Goal: Information Seeking & Learning: Learn about a topic

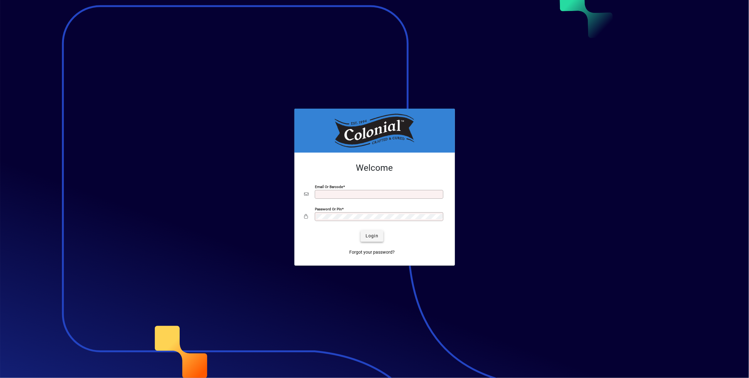
type input "**********"
click at [375, 237] on span "Login" at bounding box center [372, 235] width 13 height 7
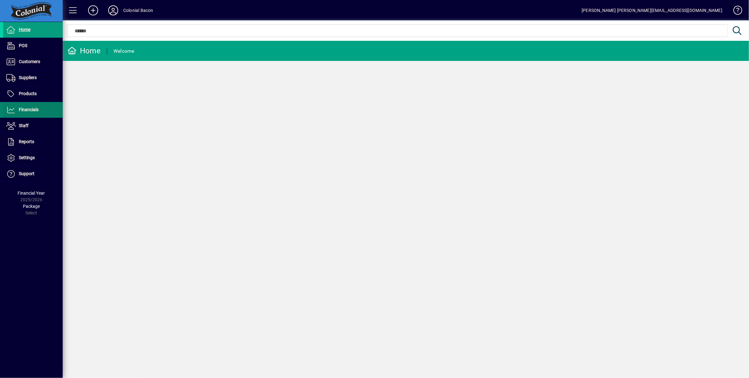
click at [30, 111] on span "Financials" at bounding box center [29, 109] width 20 height 5
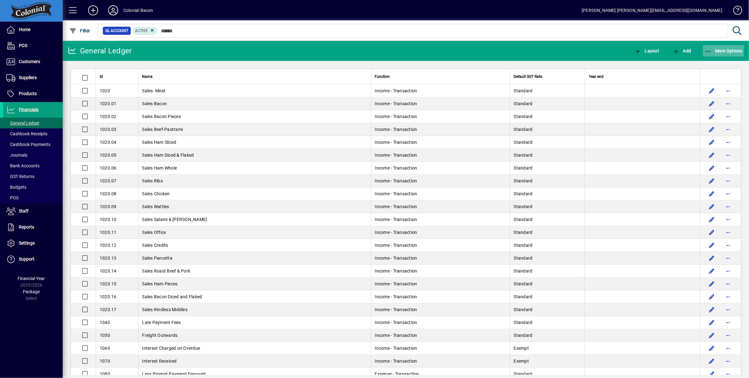
click at [730, 50] on span "More Options" at bounding box center [724, 50] width 38 height 5
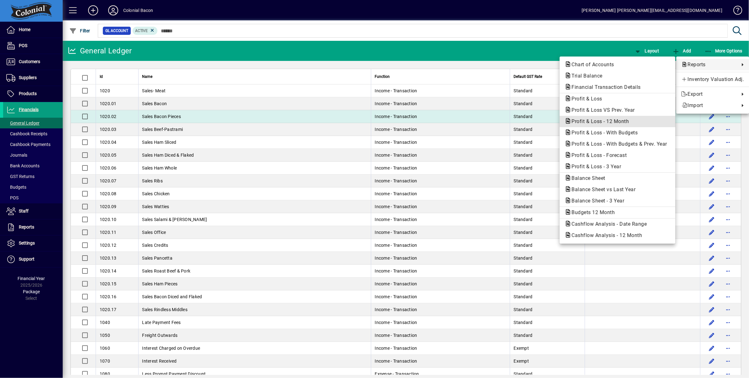
drag, startPoint x: 615, startPoint y: 119, endPoint x: 611, endPoint y: 120, distance: 3.7
click at [615, 119] on span "Profit & Loss - 12 Month" at bounding box center [598, 121] width 67 height 6
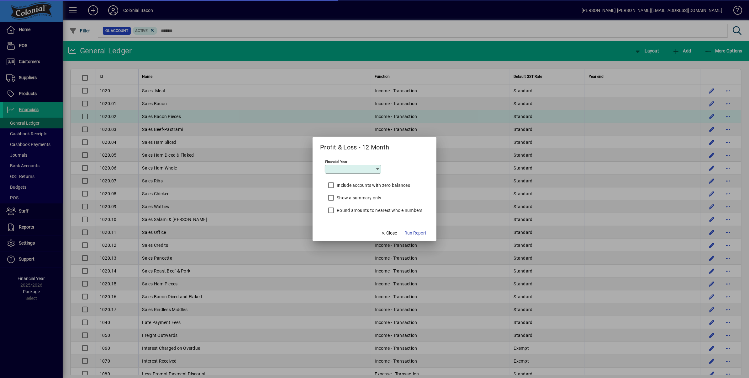
type input "*********"
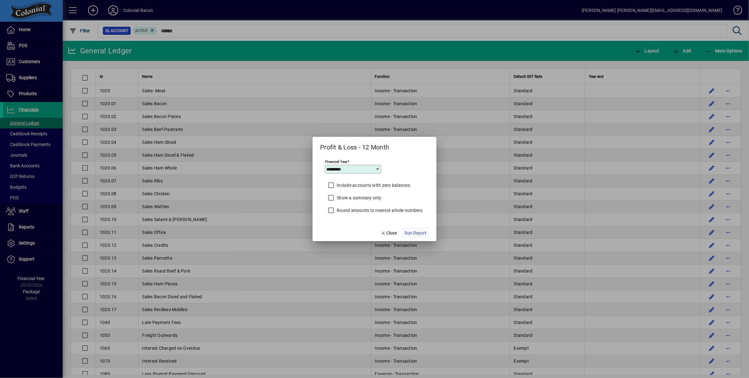
click at [410, 232] on span "Run Report" at bounding box center [416, 233] width 22 height 7
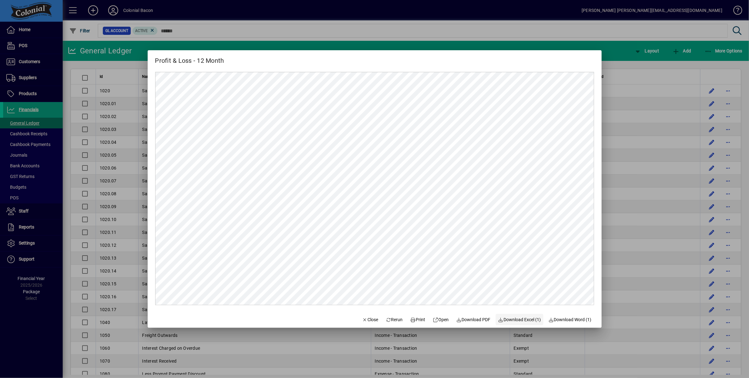
click at [531, 318] on span "Download Excel (1)" at bounding box center [519, 319] width 43 height 7
click at [368, 318] on span "Close" at bounding box center [370, 319] width 16 height 7
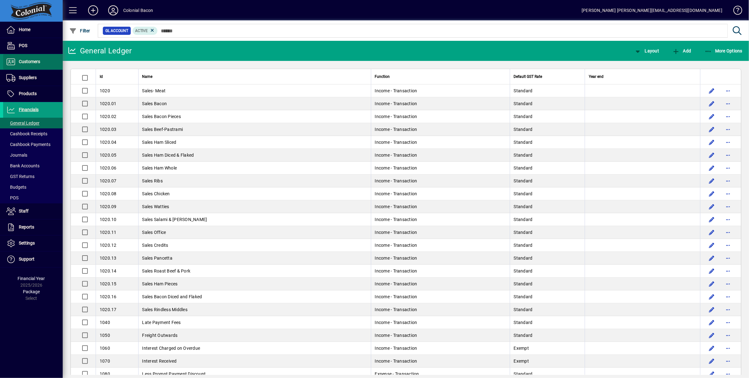
click at [27, 64] on span "Customers" at bounding box center [21, 62] width 37 height 8
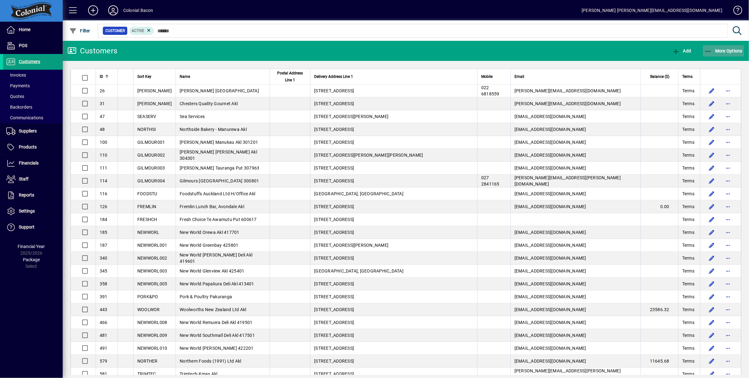
click at [721, 50] on span "More Options" at bounding box center [724, 50] width 38 height 5
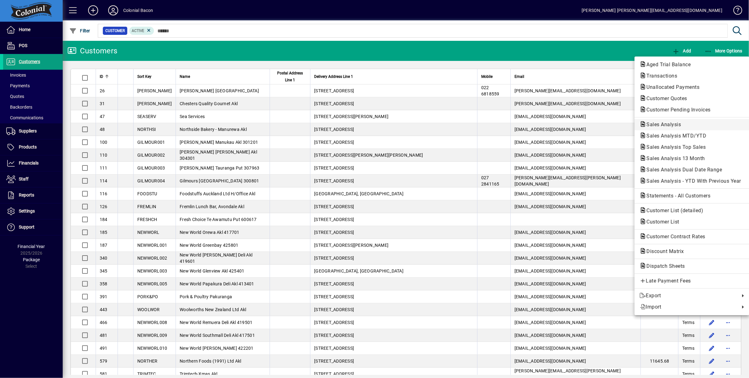
click at [672, 121] on span "Sales Analysis" at bounding box center [662, 124] width 45 height 6
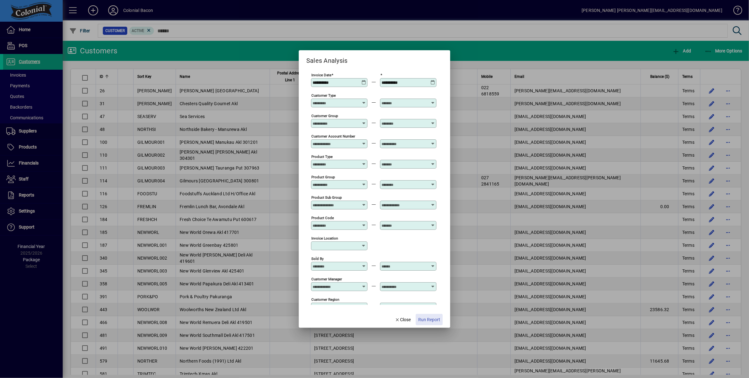
click at [428, 321] on span "Run Report" at bounding box center [429, 319] width 22 height 7
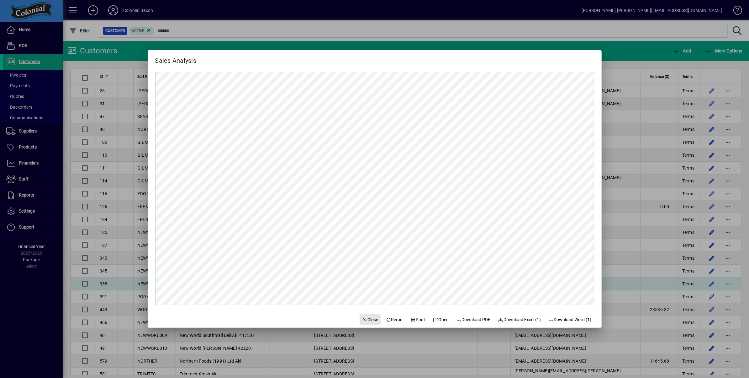
drag, startPoint x: 369, startPoint y: 319, endPoint x: 389, endPoint y: 291, distance: 34.6
click at [369, 319] on span "Close" at bounding box center [370, 319] width 16 height 7
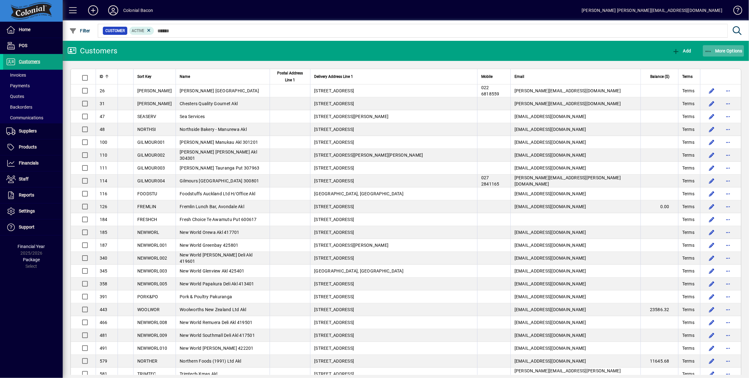
click at [726, 50] on span "More Options" at bounding box center [724, 50] width 38 height 5
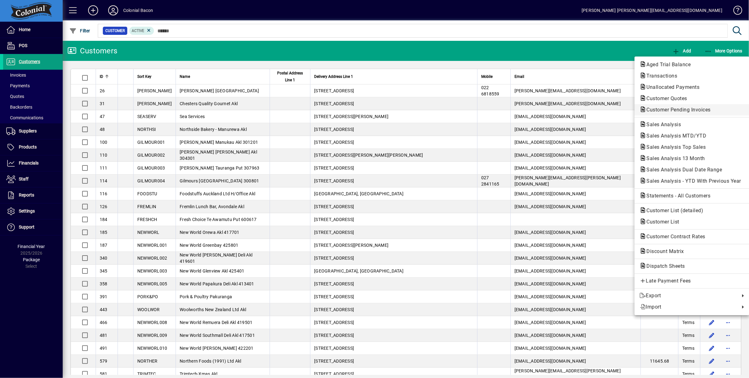
click at [680, 110] on span "Customer Pending Invoices" at bounding box center [677, 110] width 74 height 6
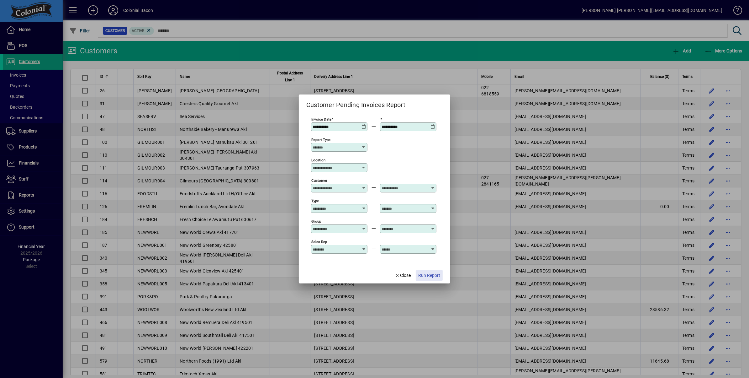
click at [428, 277] on span "Run Report" at bounding box center [429, 275] width 22 height 7
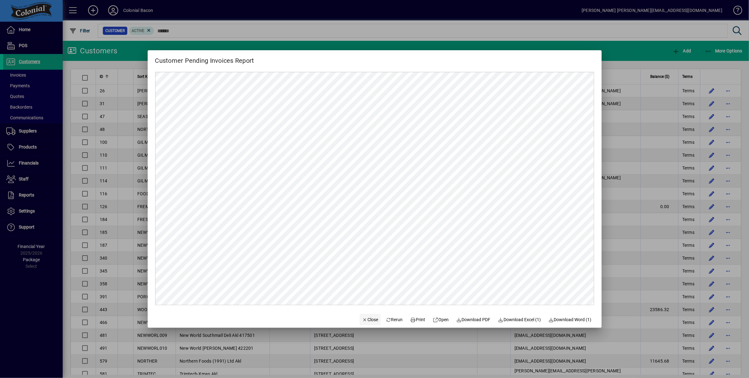
click at [366, 319] on span "Close" at bounding box center [370, 319] width 16 height 7
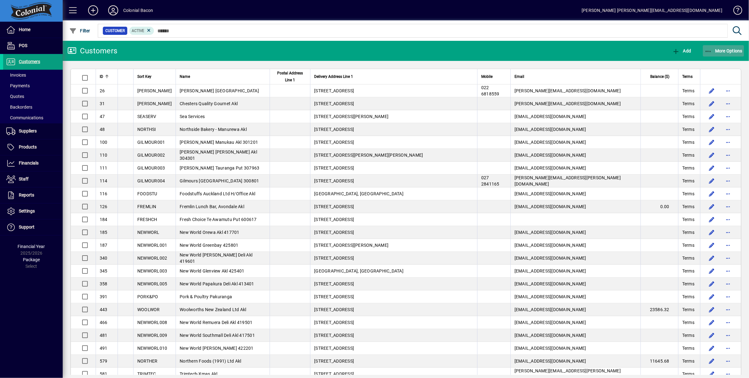
click at [727, 53] on span "More Options" at bounding box center [724, 50] width 38 height 5
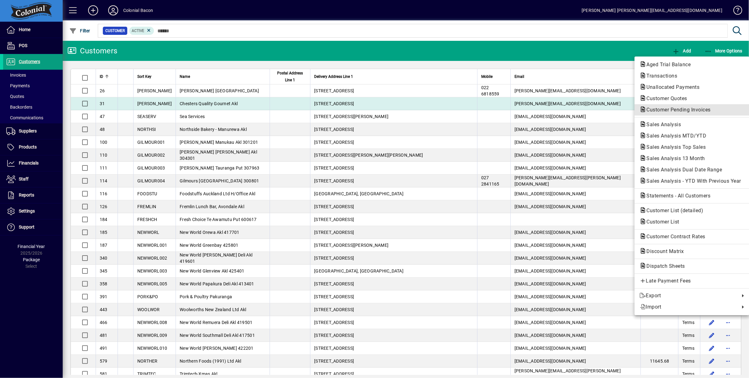
click at [684, 109] on span "Customer Pending Invoices" at bounding box center [677, 110] width 74 height 6
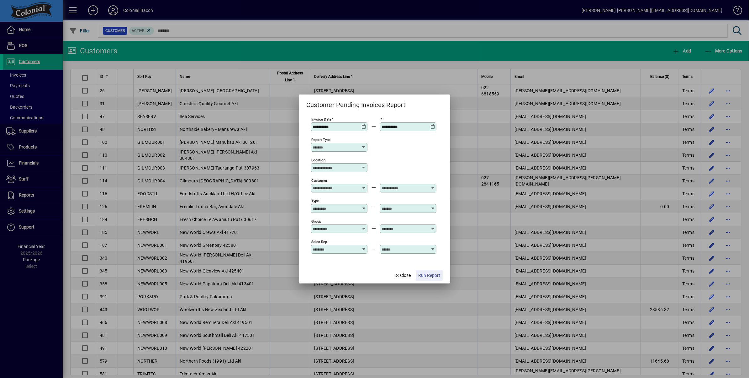
click at [433, 275] on span "Run Report" at bounding box center [429, 275] width 22 height 7
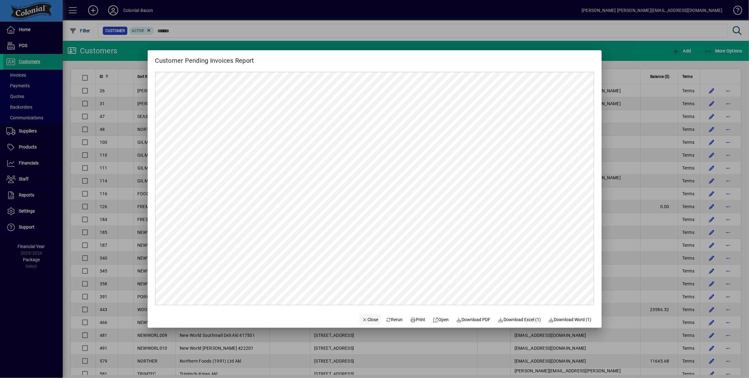
click at [366, 318] on span "Close" at bounding box center [370, 319] width 16 height 7
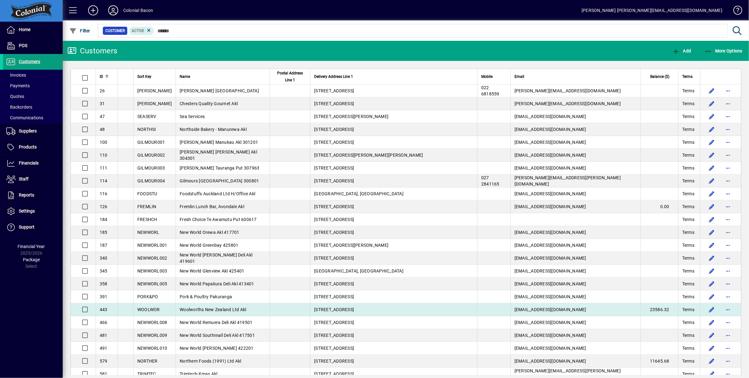
drag, startPoint x: 366, startPoint y: 318, endPoint x: 384, endPoint y: 306, distance: 21.7
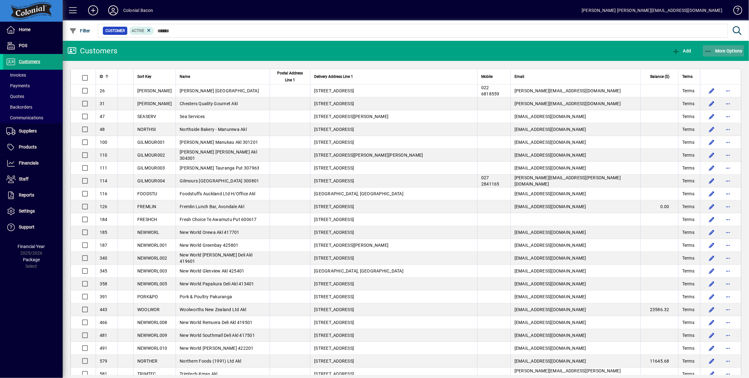
click at [727, 51] on span "More Options" at bounding box center [724, 50] width 38 height 5
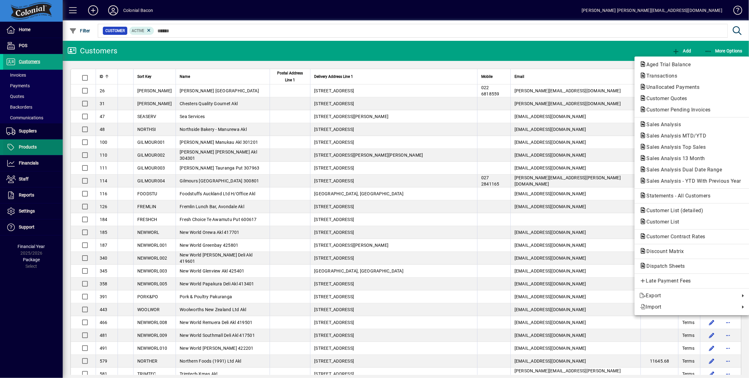
click at [33, 151] on div at bounding box center [374, 189] width 749 height 378
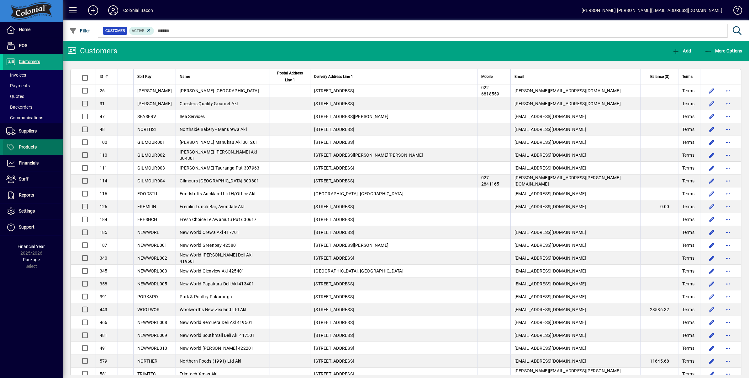
drag, startPoint x: 33, startPoint y: 151, endPoint x: 44, endPoint y: 149, distance: 10.5
click at [33, 151] on span at bounding box center [33, 147] width 60 height 15
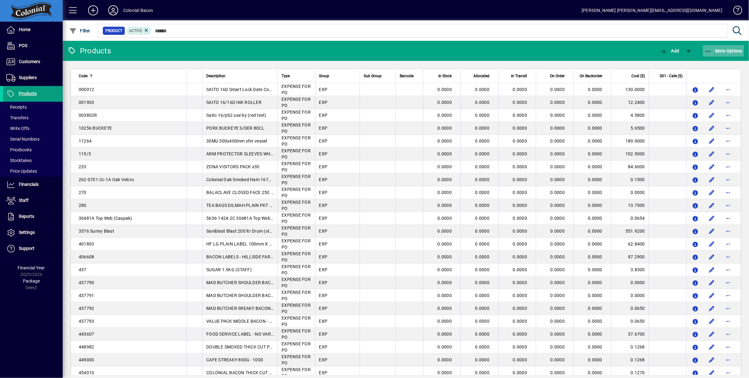
click at [731, 50] on span "More Options" at bounding box center [724, 50] width 38 height 5
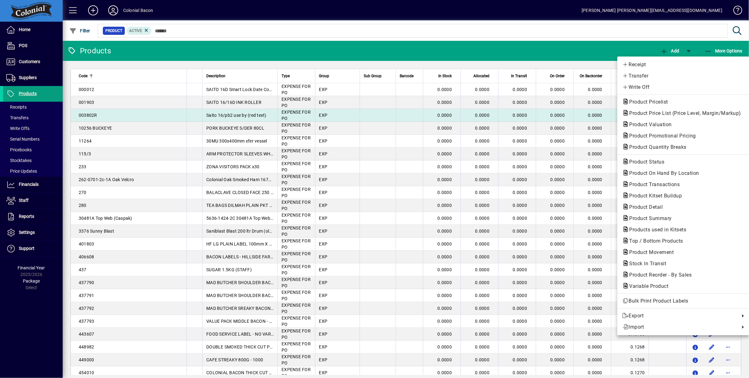
click at [677, 121] on span "Product Valuation" at bounding box center [684, 125] width 122 height 8
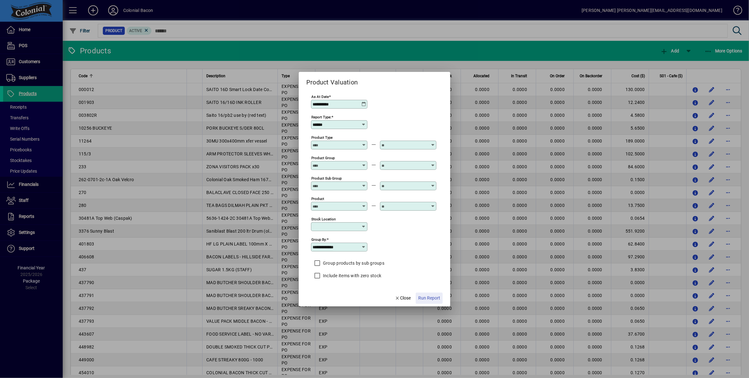
click at [427, 299] on span "Run Report" at bounding box center [429, 298] width 22 height 7
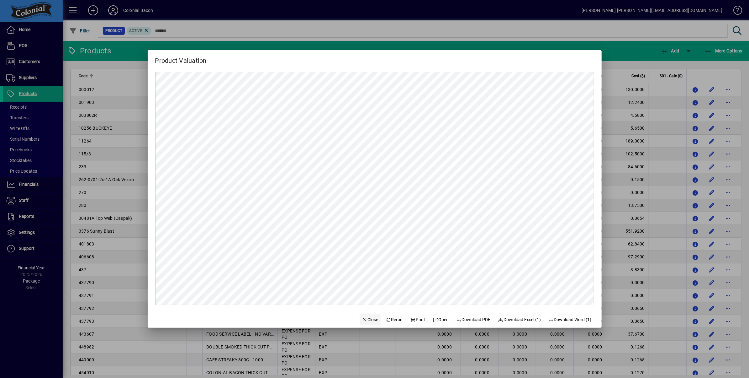
click at [367, 318] on span "Close" at bounding box center [370, 319] width 16 height 7
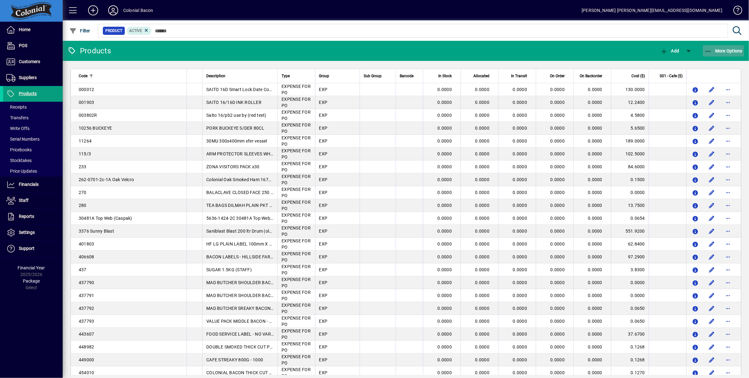
click at [725, 52] on span "More Options" at bounding box center [724, 50] width 38 height 5
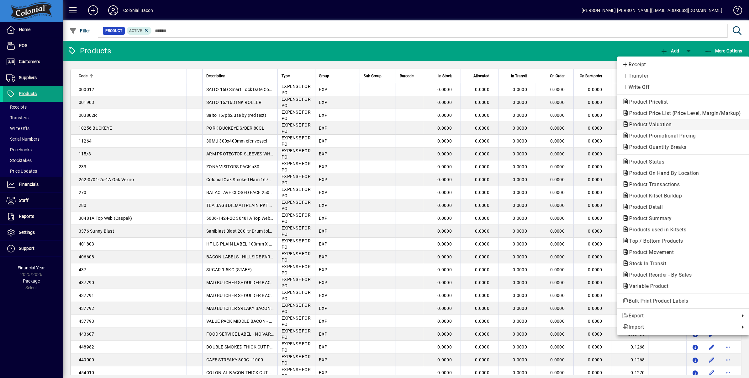
click at [666, 123] on span "Product Valuation" at bounding box center [649, 124] width 53 height 6
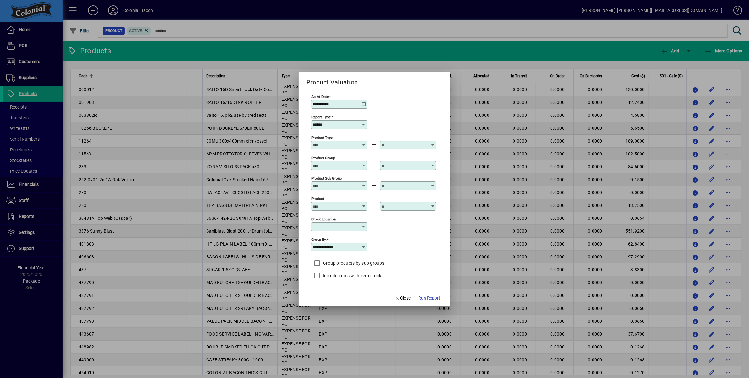
click at [355, 227] on input "Stock Location" at bounding box center [337, 226] width 49 height 5
click at [339, 250] on div "Colonial Bacon" at bounding box center [331, 252] width 31 height 7
type input "**********"
click at [367, 265] on label "Group products by sub groups" at bounding box center [353, 263] width 63 height 6
click at [434, 299] on span "Run Report" at bounding box center [429, 298] width 22 height 7
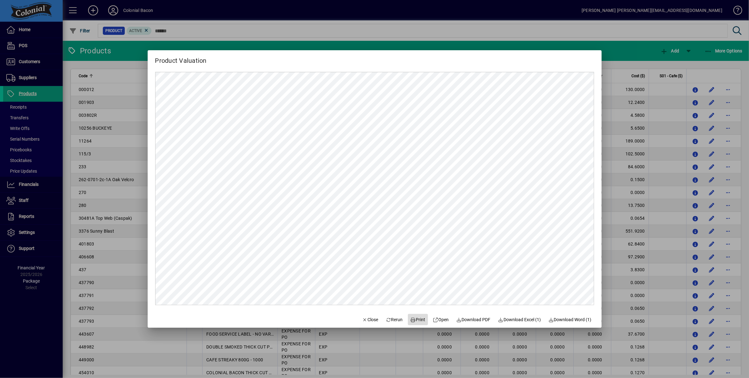
click at [417, 320] on span "Print" at bounding box center [418, 319] width 15 height 7
click at [392, 318] on span "Rerun" at bounding box center [394, 319] width 17 height 7
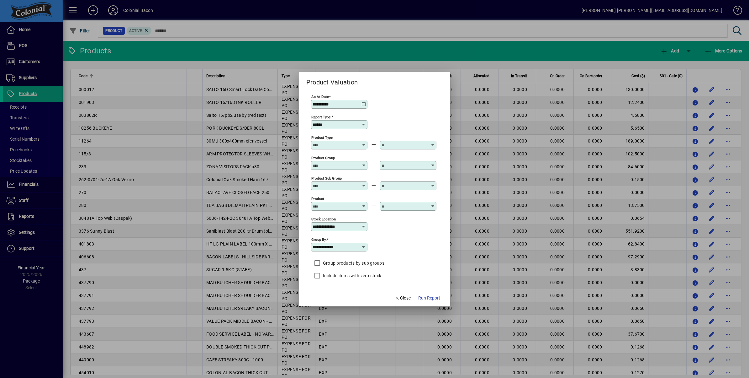
click at [361, 228] on icon at bounding box center [363, 226] width 5 height 5
drag, startPoint x: 330, startPoint y: 263, endPoint x: 334, endPoint y: 263, distance: 3.5
click at [331, 263] on div "Provida" at bounding box center [331, 264] width 31 height 7
type input "*******"
click at [430, 300] on span "Run Report" at bounding box center [429, 298] width 22 height 7
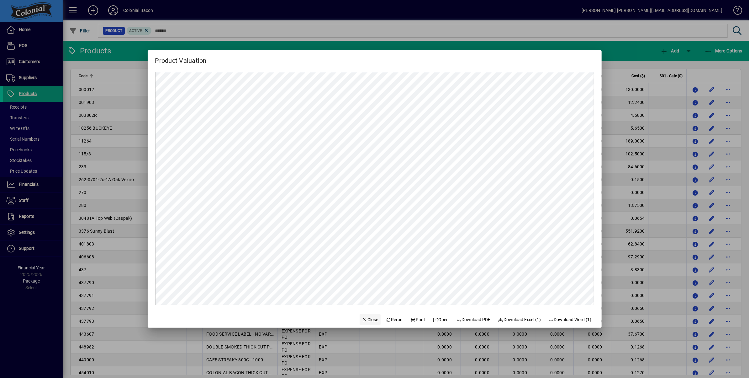
click at [366, 319] on span "Close" at bounding box center [370, 319] width 16 height 7
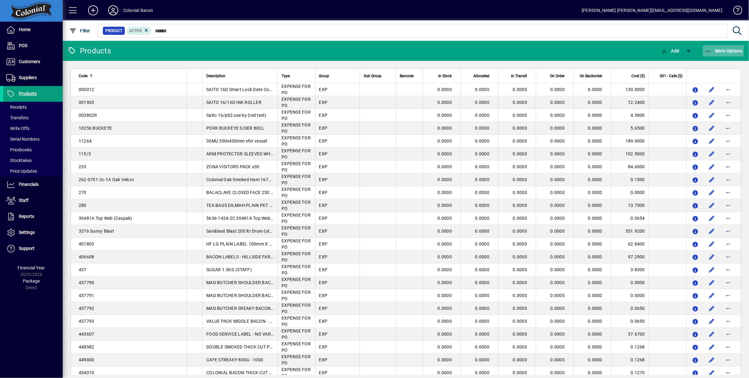
click at [720, 54] on span "button" at bounding box center [723, 50] width 41 height 15
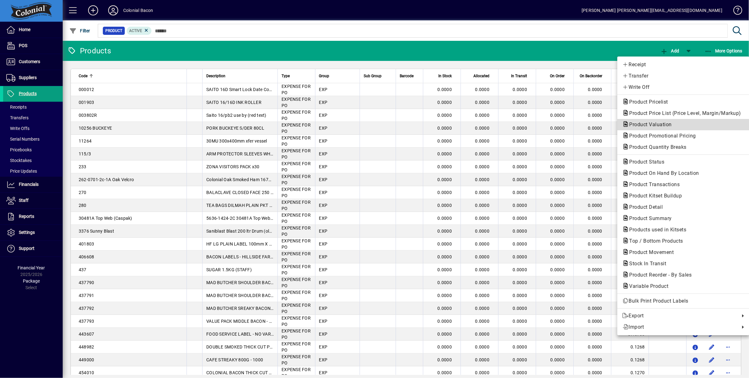
click at [657, 125] on span "Product Valuation" at bounding box center [649, 124] width 53 height 6
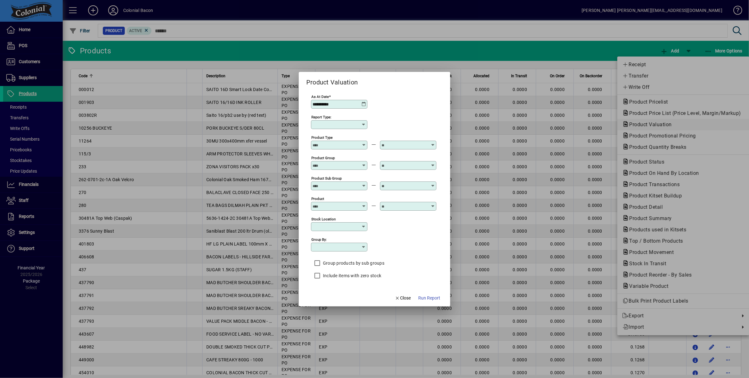
type input "******"
type input "**********"
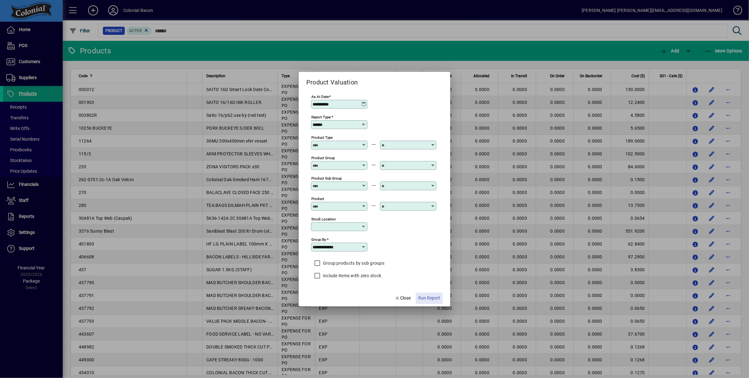
click at [434, 299] on span "Run Report" at bounding box center [429, 298] width 22 height 7
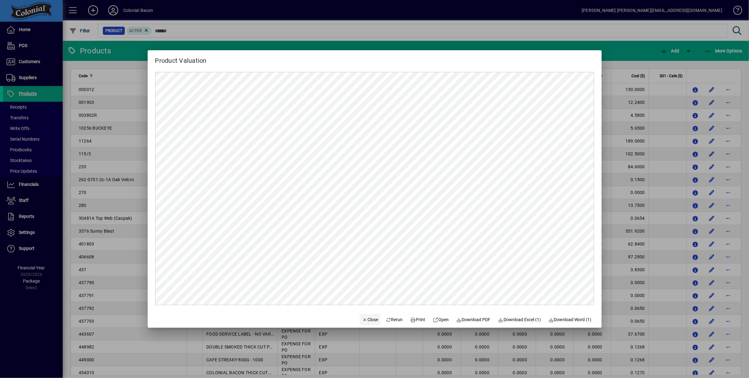
click at [364, 317] on span "Close" at bounding box center [370, 319] width 16 height 7
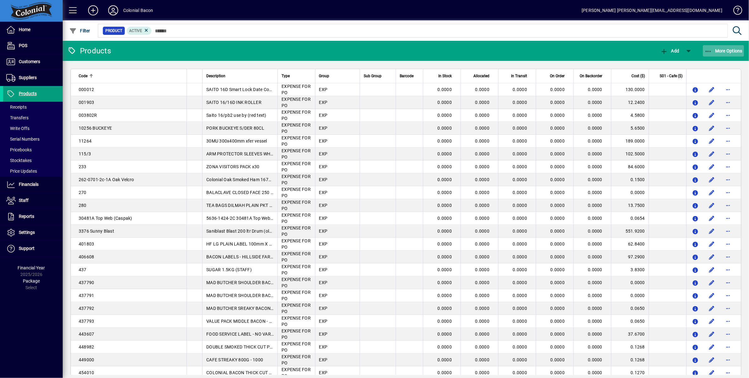
click at [728, 49] on span "More Options" at bounding box center [724, 50] width 38 height 5
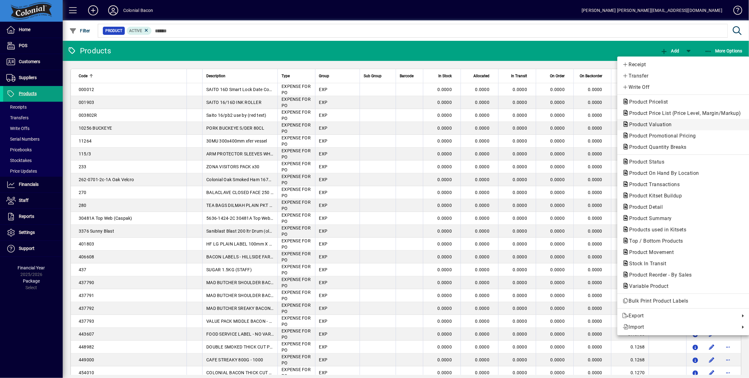
click at [658, 124] on span "Product Valuation" at bounding box center [649, 124] width 53 height 6
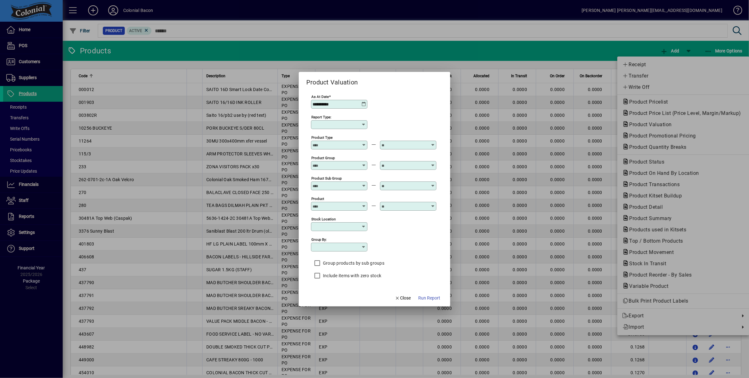
type input "******"
type input "**********"
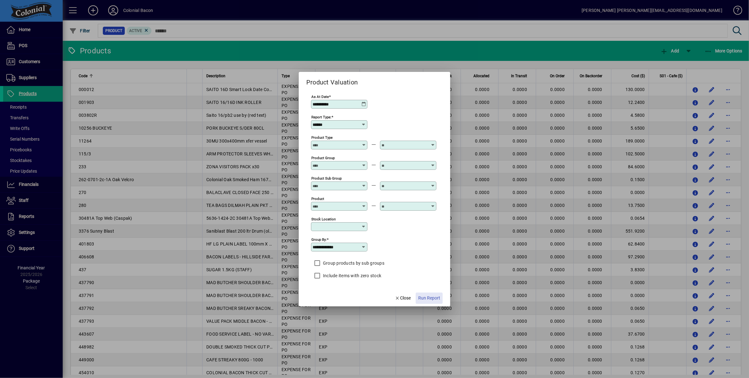
click at [429, 299] on span "Run Report" at bounding box center [429, 298] width 22 height 7
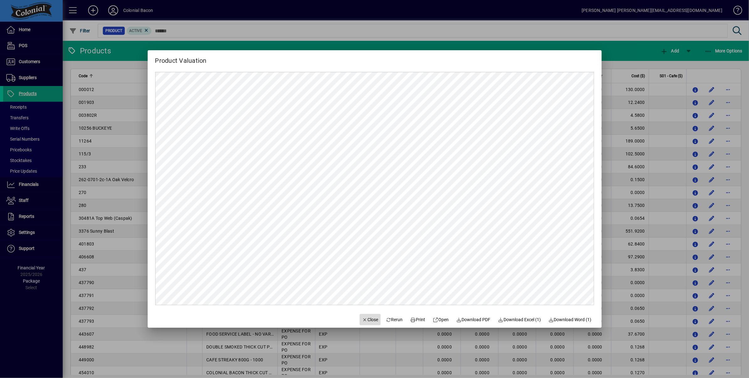
click at [367, 319] on span "Close" at bounding box center [370, 319] width 16 height 7
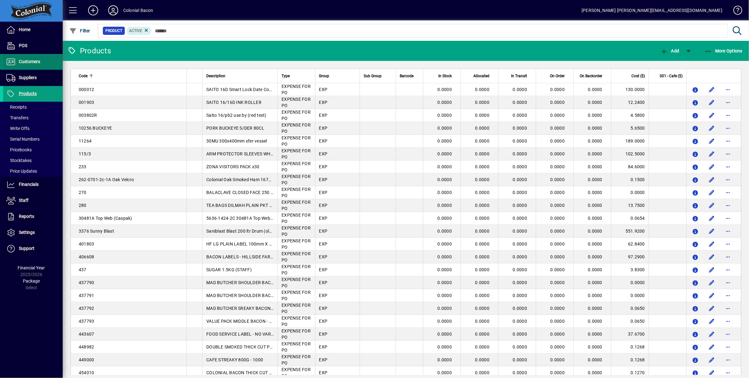
click at [31, 60] on span "Customers" at bounding box center [29, 61] width 21 height 5
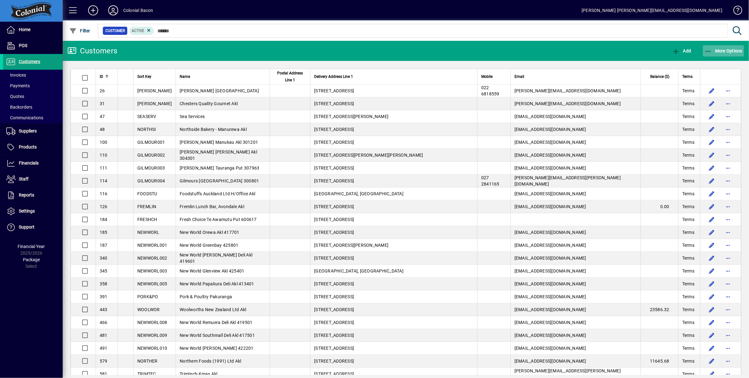
click at [725, 51] on span "More Options" at bounding box center [724, 50] width 38 height 5
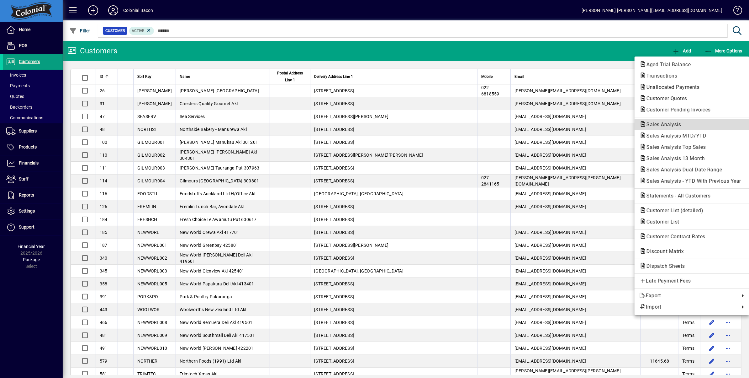
click at [660, 126] on span "Sales Analysis" at bounding box center [662, 124] width 45 height 6
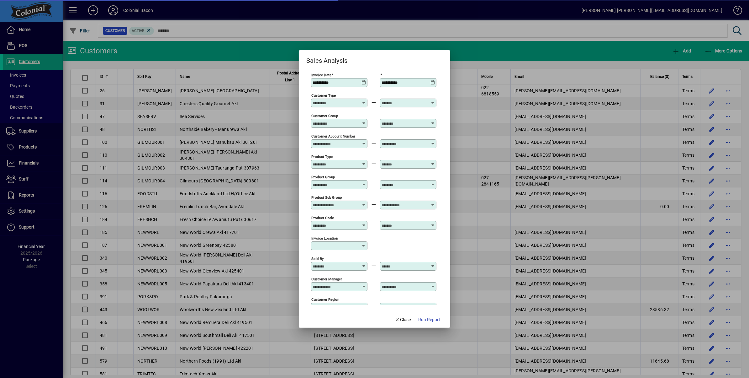
type input "**********"
click at [436, 320] on span "Run Report" at bounding box center [429, 319] width 22 height 7
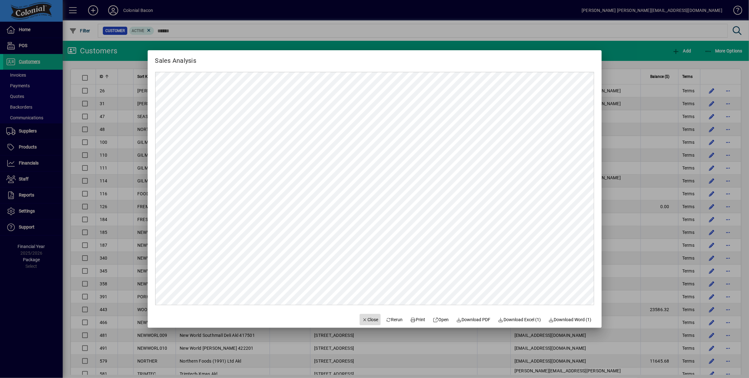
click at [367, 319] on span "Close" at bounding box center [370, 319] width 16 height 7
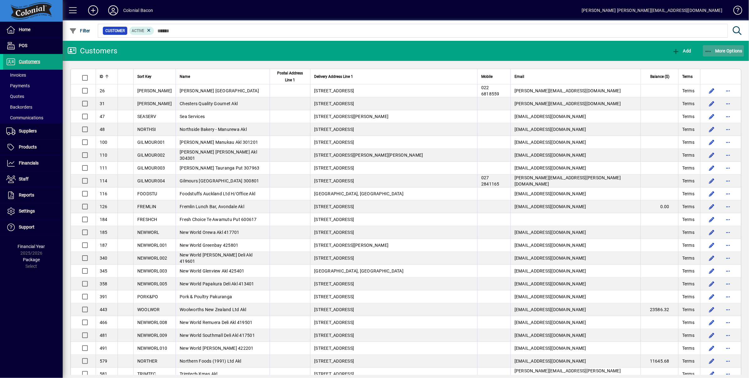
click at [727, 51] on span "More Options" at bounding box center [724, 50] width 38 height 5
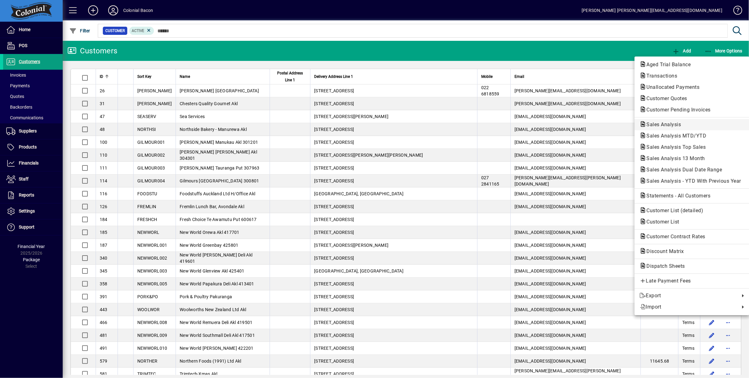
click at [684, 124] on span "Sales Analysis" at bounding box center [662, 124] width 45 height 6
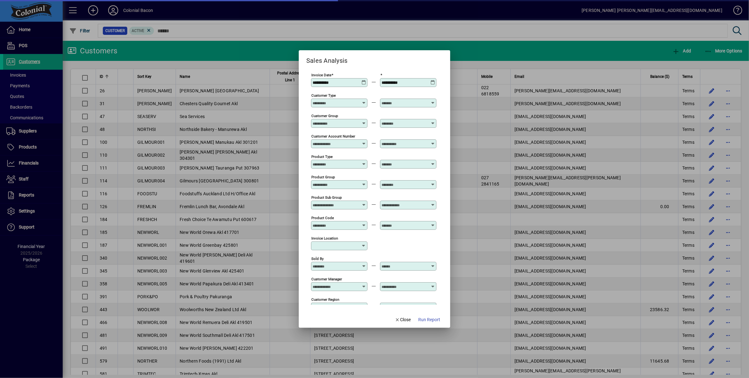
type input "**********"
click at [435, 318] on span "Run Report" at bounding box center [429, 319] width 22 height 7
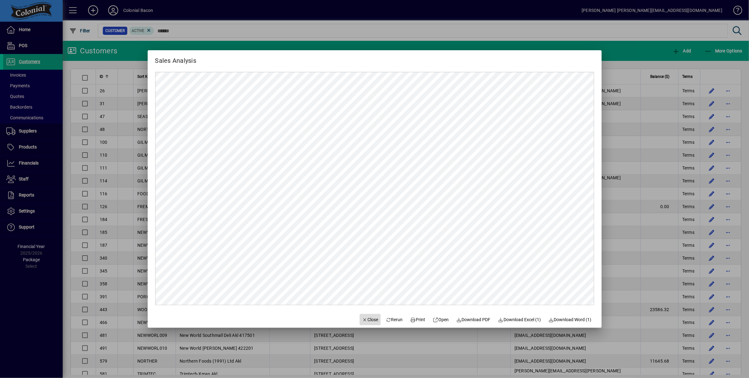
click at [367, 319] on span "Close" at bounding box center [370, 319] width 16 height 7
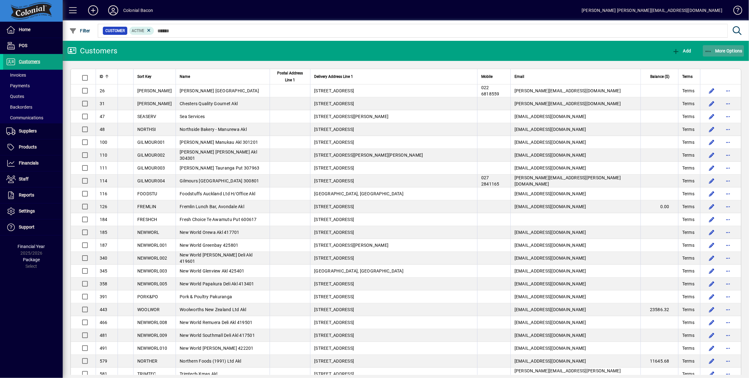
click at [733, 50] on span "More Options" at bounding box center [724, 50] width 38 height 5
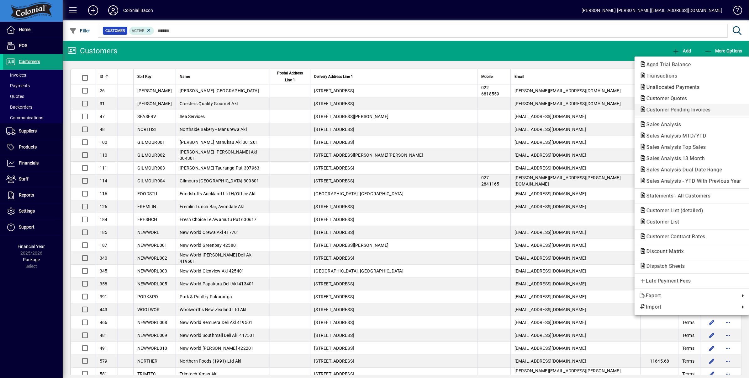
click at [680, 111] on span "Customer Pending Invoices" at bounding box center [677, 110] width 74 height 6
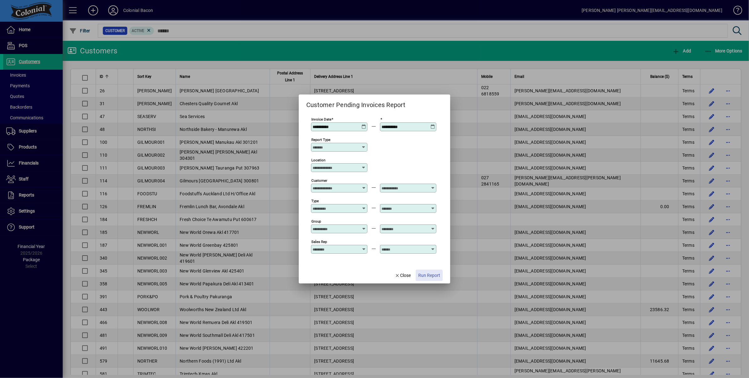
click at [432, 277] on span "Run Report" at bounding box center [429, 275] width 22 height 7
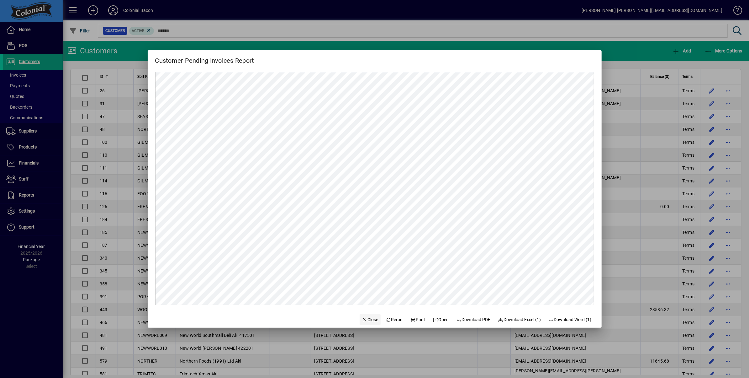
click at [365, 319] on span "Close" at bounding box center [370, 319] width 16 height 7
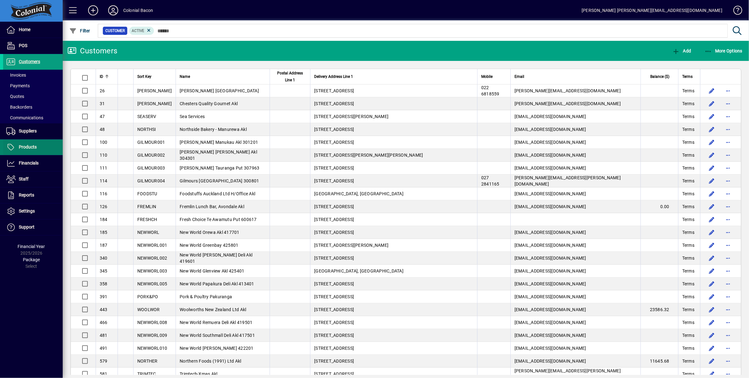
click at [29, 149] on span "Products" at bounding box center [28, 146] width 18 height 5
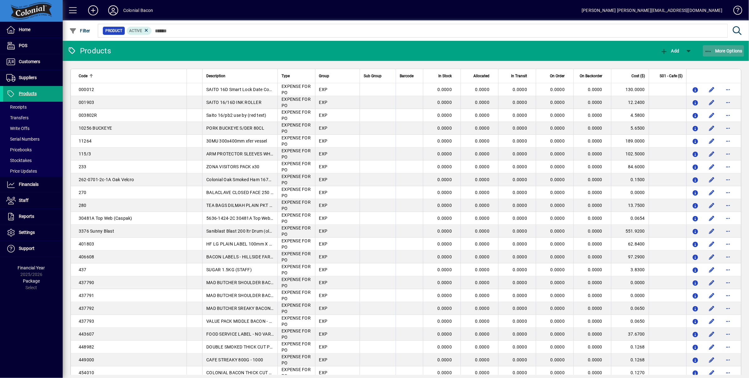
click at [730, 51] on span "More Options" at bounding box center [724, 50] width 38 height 5
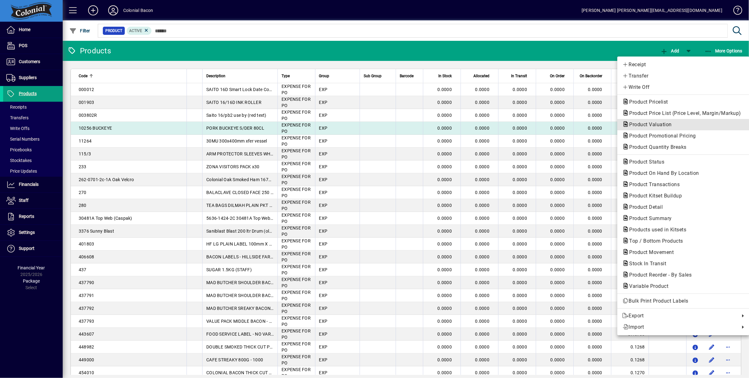
click at [650, 125] on span "Product Valuation" at bounding box center [649, 124] width 53 height 6
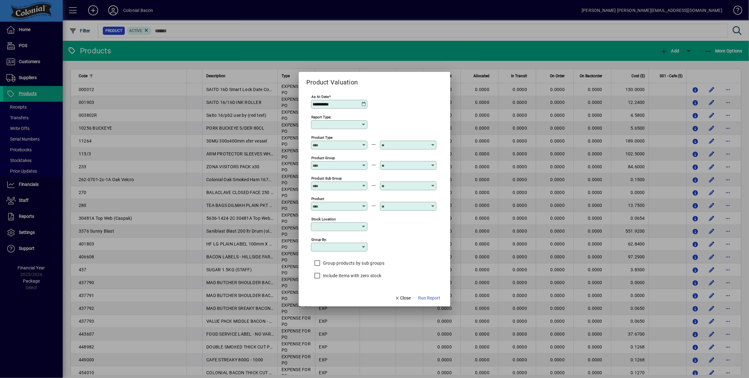
type input "******"
type input "**********"
click at [430, 299] on span "Run Report" at bounding box center [429, 298] width 22 height 7
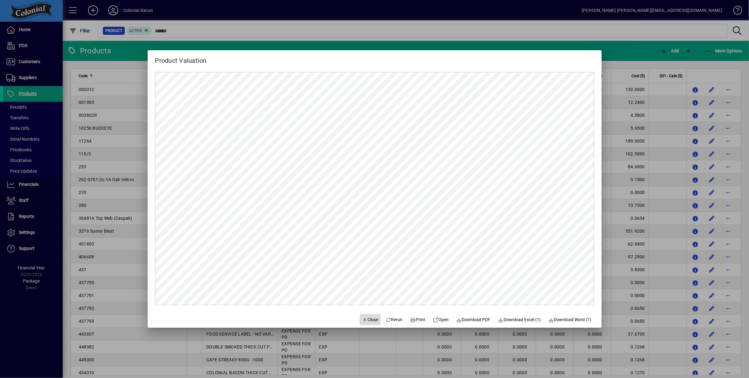
click at [365, 318] on span "Close" at bounding box center [370, 319] width 16 height 7
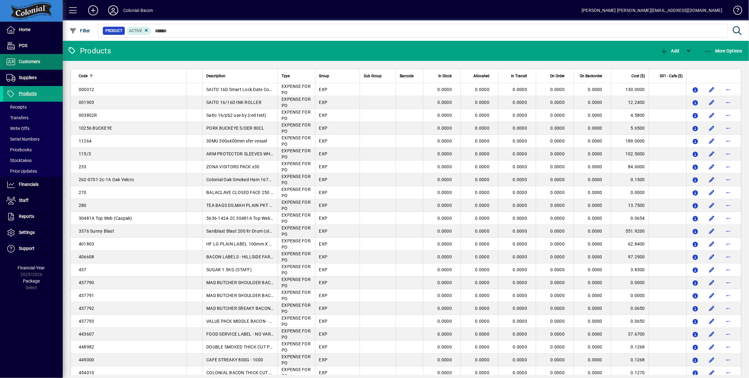
click at [38, 66] on span "Customers" at bounding box center [21, 62] width 37 height 8
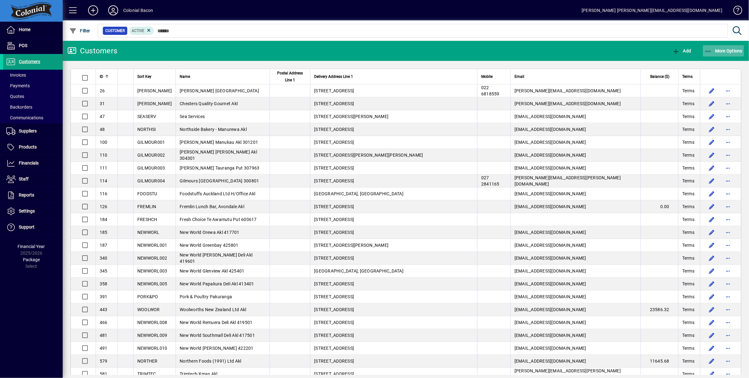
click at [724, 52] on span "More Options" at bounding box center [724, 50] width 38 height 5
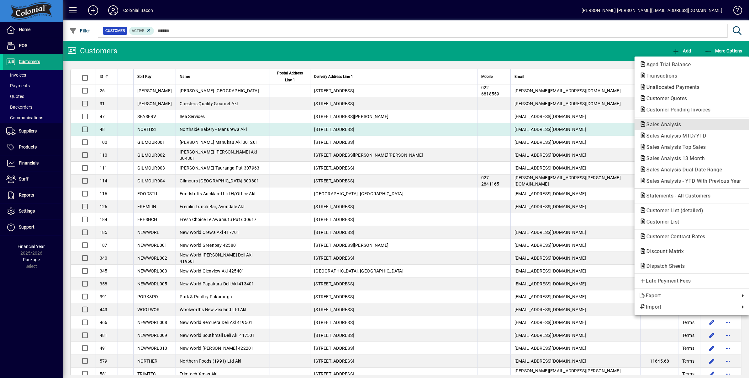
click at [678, 125] on span "Sales Analysis" at bounding box center [662, 124] width 45 height 6
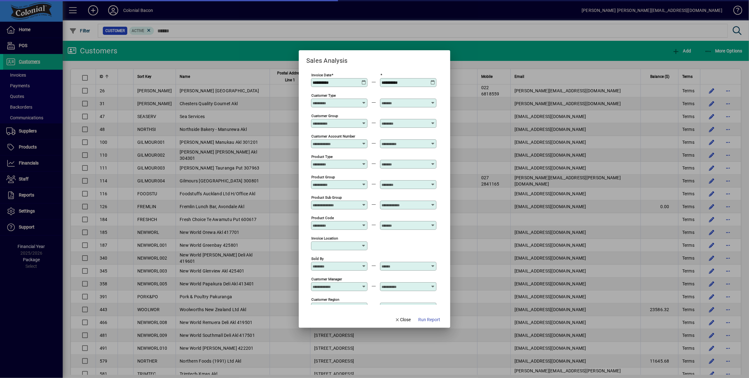
type input "**********"
click at [433, 321] on span "Run Report" at bounding box center [429, 319] width 22 height 7
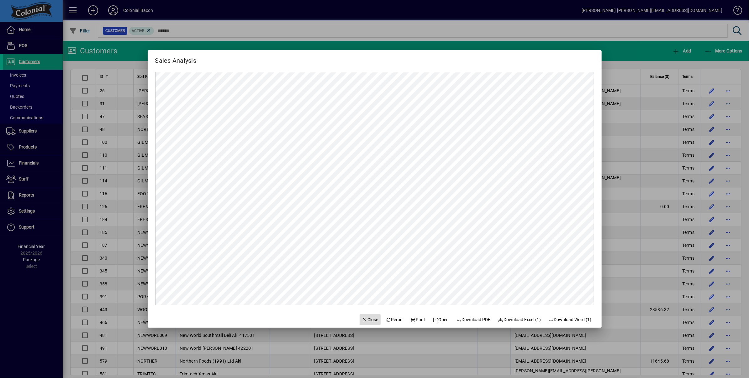
click at [366, 320] on span "Close" at bounding box center [370, 319] width 16 height 7
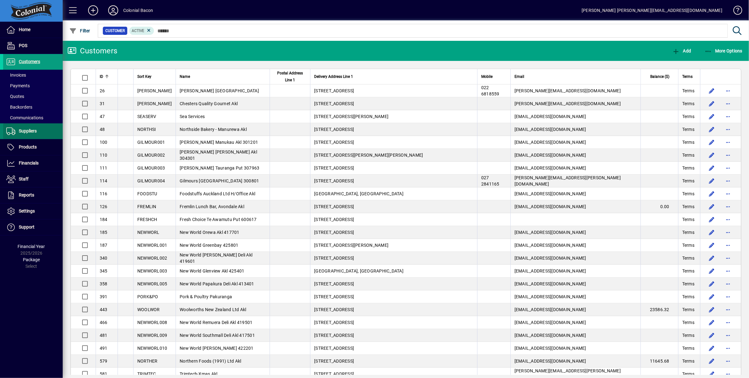
click at [29, 134] on span "Suppliers" at bounding box center [20, 131] width 34 height 8
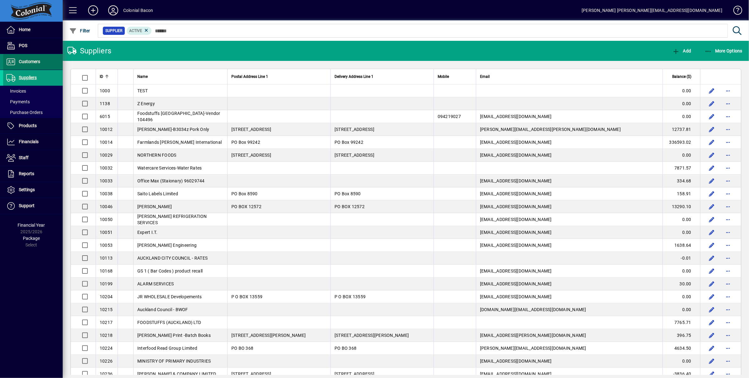
click at [29, 65] on span "Customers" at bounding box center [21, 62] width 37 height 8
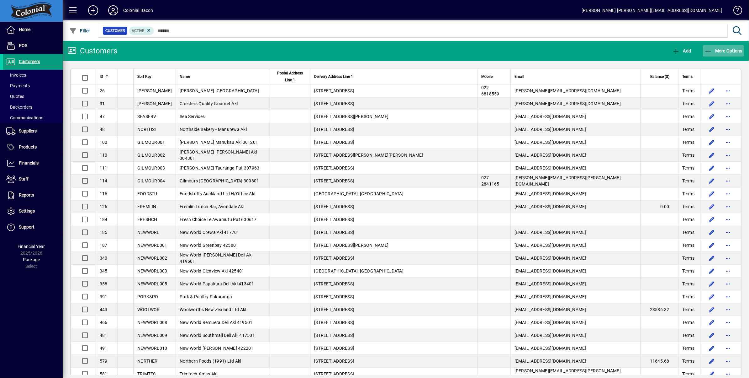
click at [724, 50] on span "More Options" at bounding box center [724, 50] width 38 height 5
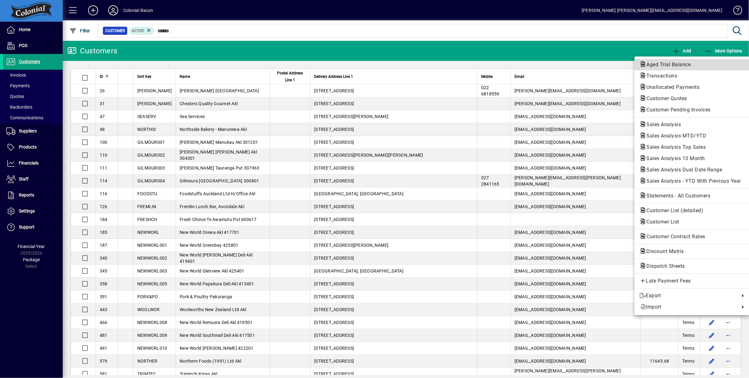
click at [675, 63] on span "Aged Trial Balance" at bounding box center [667, 64] width 54 height 6
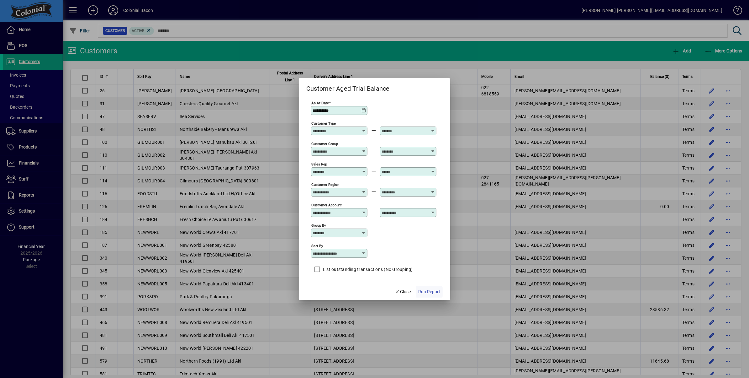
click at [430, 293] on span "Run Report" at bounding box center [429, 291] width 22 height 7
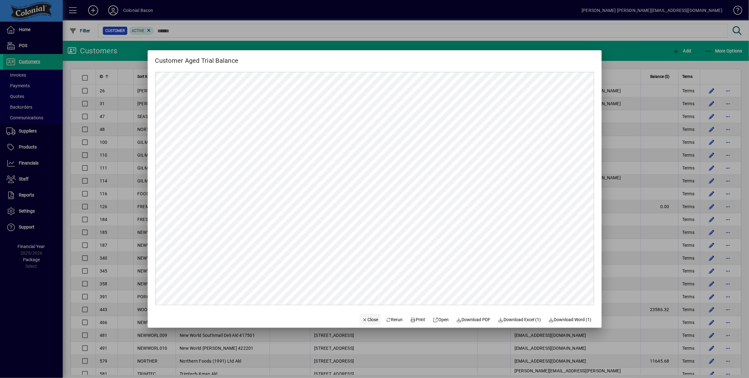
click at [367, 321] on span "Close" at bounding box center [370, 319] width 16 height 7
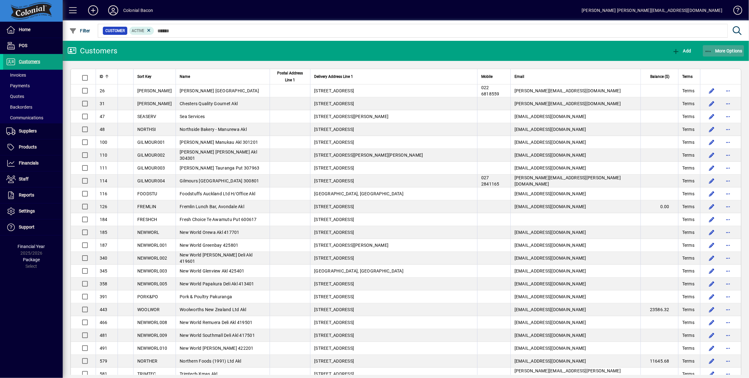
click at [731, 52] on span "More Options" at bounding box center [724, 50] width 38 height 5
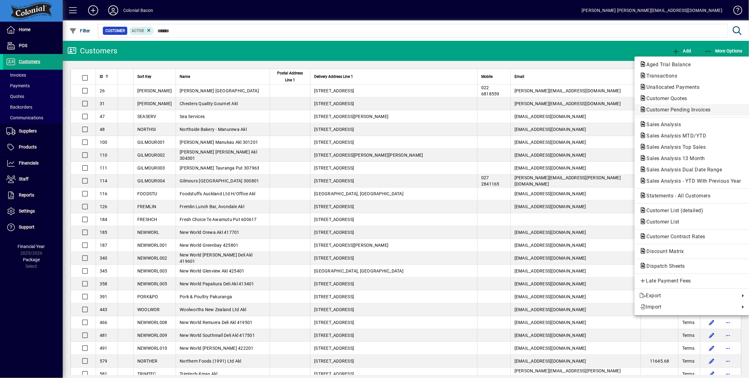
click at [685, 107] on span "Customer Pending Invoices" at bounding box center [677, 110] width 74 height 6
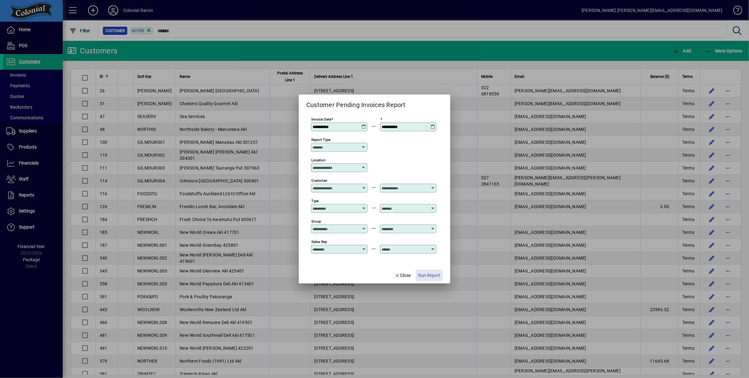
click at [434, 277] on span "Run Report" at bounding box center [429, 275] width 22 height 7
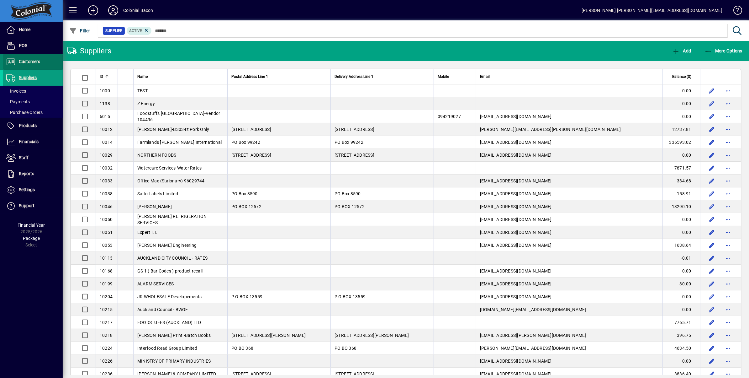
click at [19, 63] on span "Customers" at bounding box center [29, 61] width 21 height 5
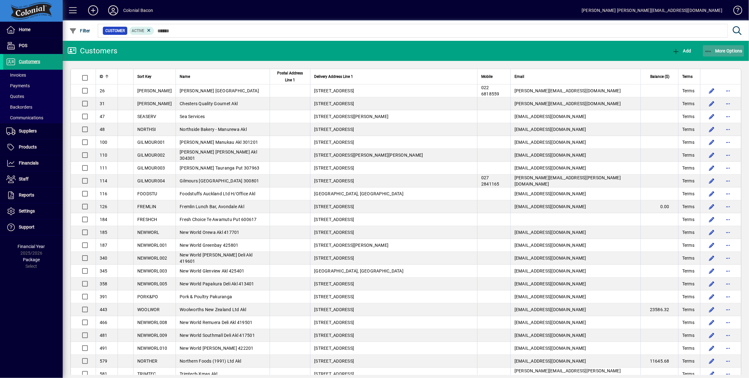
click at [732, 48] on span "More Options" at bounding box center [724, 50] width 38 height 5
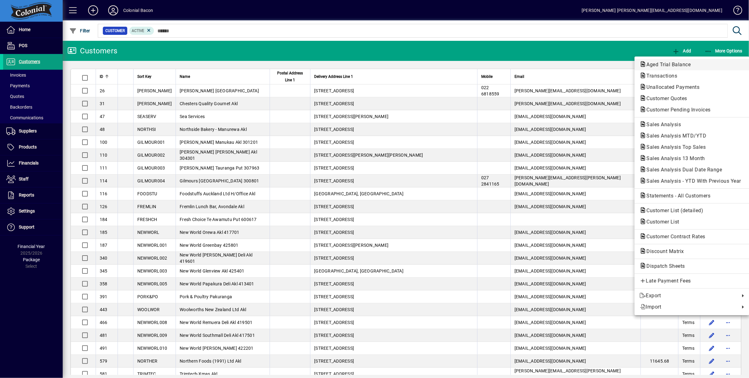
click at [674, 63] on span "Aged Trial Balance" at bounding box center [667, 64] width 54 height 6
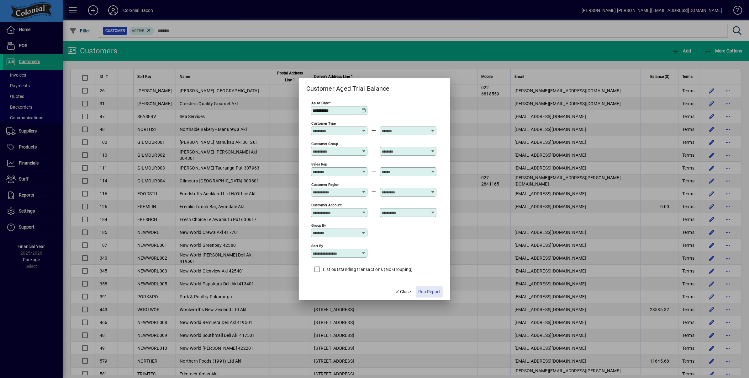
click at [431, 293] on span "Run Report" at bounding box center [429, 291] width 22 height 7
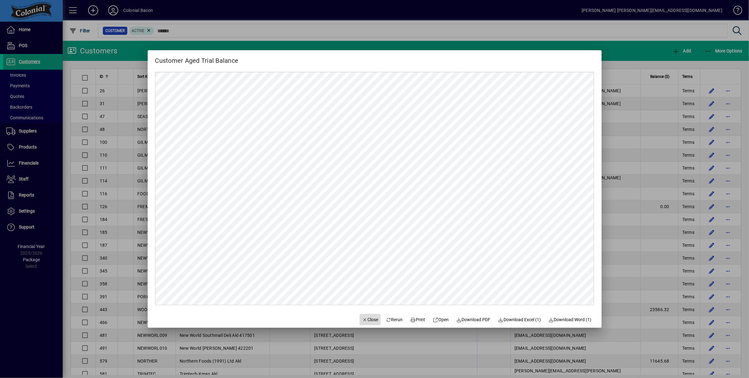
click at [366, 318] on span "Close" at bounding box center [370, 319] width 16 height 7
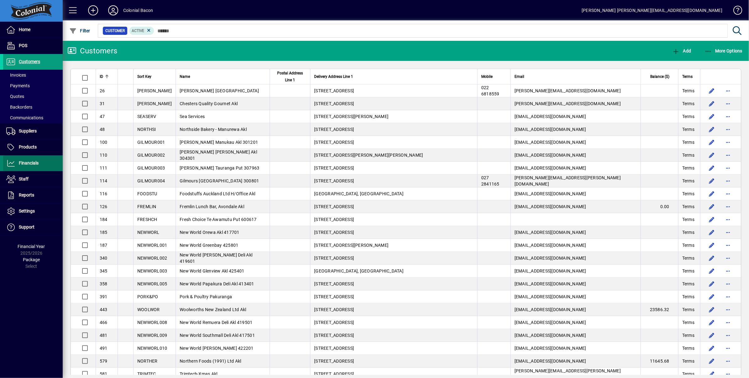
click at [35, 162] on span "Financials" at bounding box center [29, 162] width 20 height 5
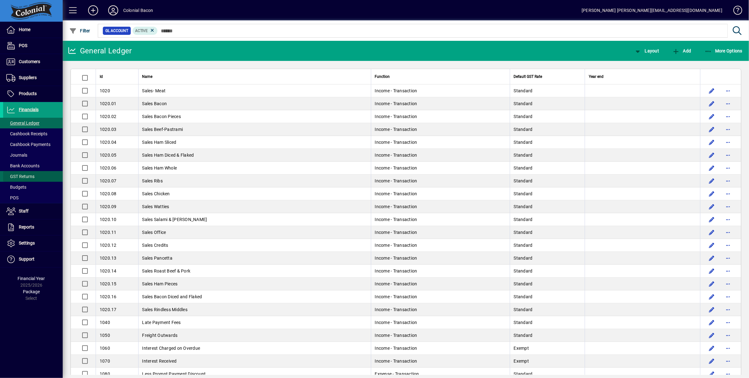
click at [22, 176] on span "GST Returns" at bounding box center [20, 176] width 28 height 5
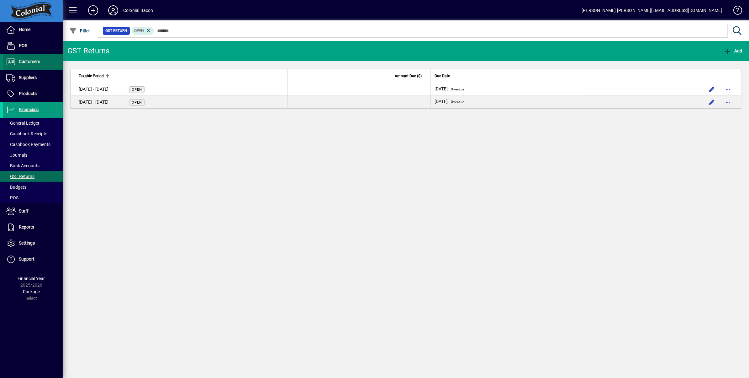
click at [29, 63] on span "Customers" at bounding box center [29, 61] width 21 height 5
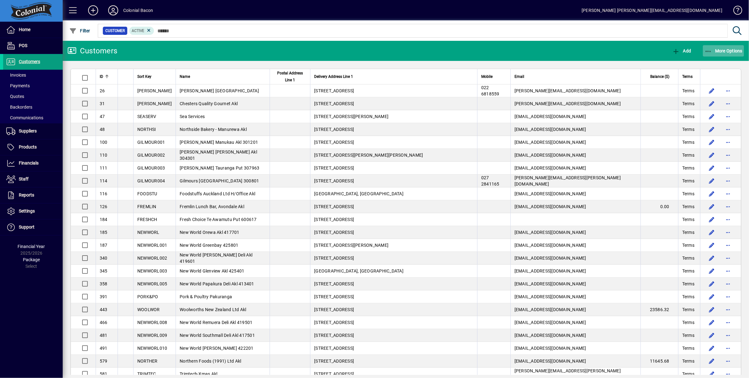
click at [737, 50] on span "More Options" at bounding box center [724, 50] width 38 height 5
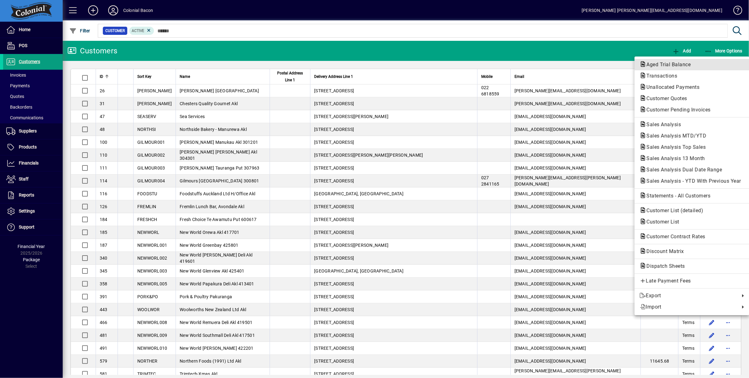
click at [675, 63] on span "Aged Trial Balance" at bounding box center [667, 64] width 54 height 6
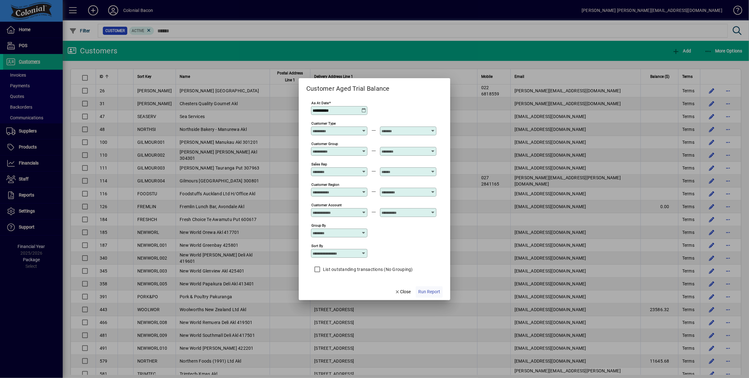
click at [431, 295] on span "Run Report" at bounding box center [429, 291] width 22 height 7
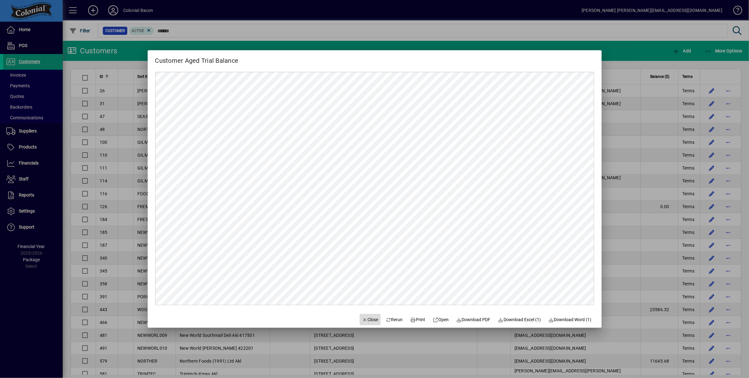
click at [366, 319] on span "Close" at bounding box center [370, 319] width 16 height 7
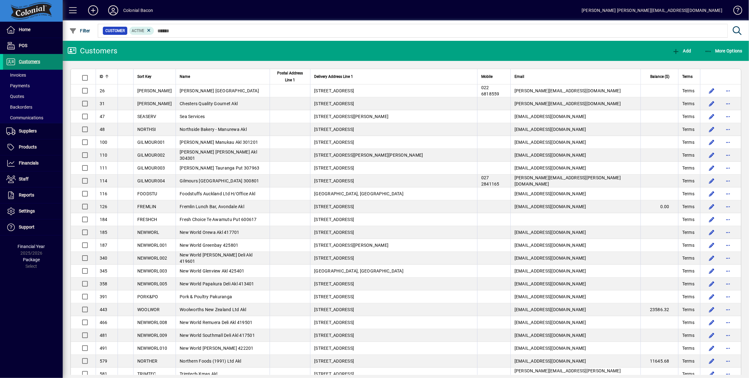
click at [28, 61] on span "Customers" at bounding box center [29, 61] width 21 height 5
click at [28, 132] on span "Suppliers" at bounding box center [28, 130] width 18 height 5
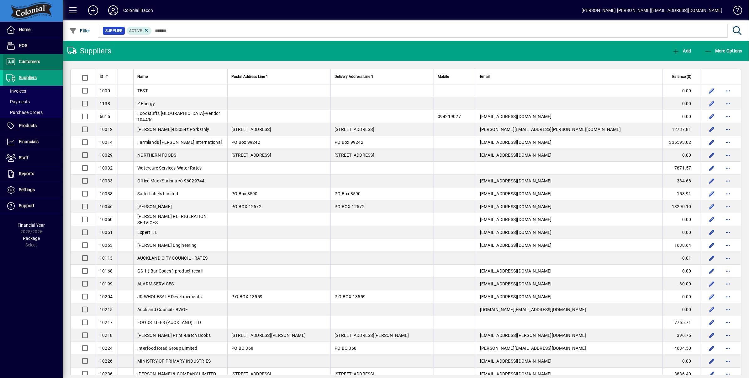
drag, startPoint x: 32, startPoint y: 61, endPoint x: 49, endPoint y: 57, distance: 17.2
click at [32, 61] on span "Customers" at bounding box center [29, 61] width 21 height 5
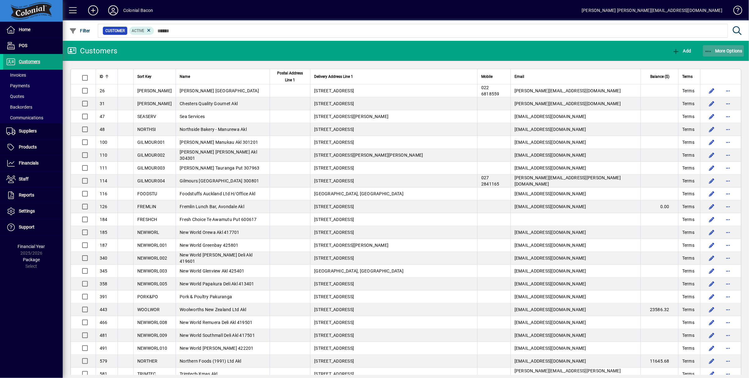
click at [727, 52] on span "More Options" at bounding box center [724, 50] width 38 height 5
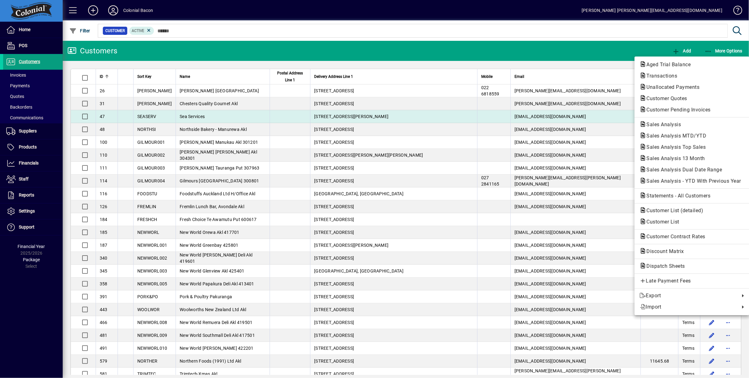
click at [658, 122] on span "Sales Analysis" at bounding box center [662, 124] width 45 height 6
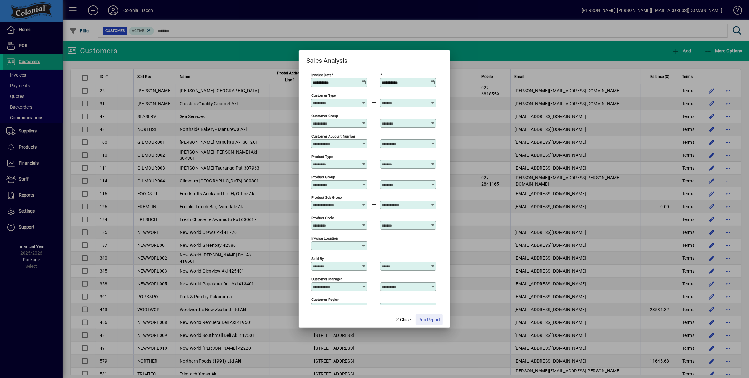
click at [433, 319] on span "Run Report" at bounding box center [429, 319] width 22 height 7
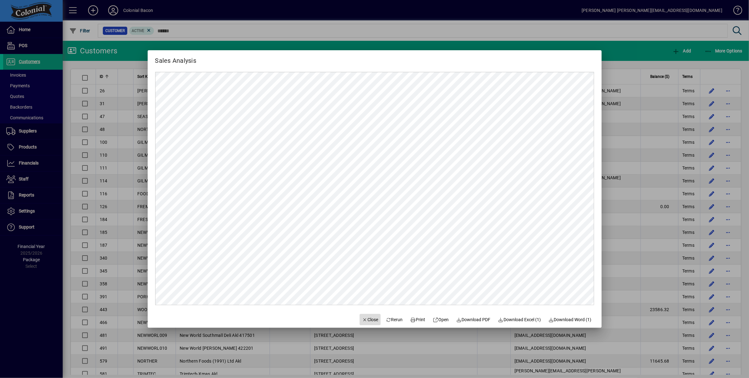
click at [364, 320] on span "Close" at bounding box center [370, 319] width 16 height 7
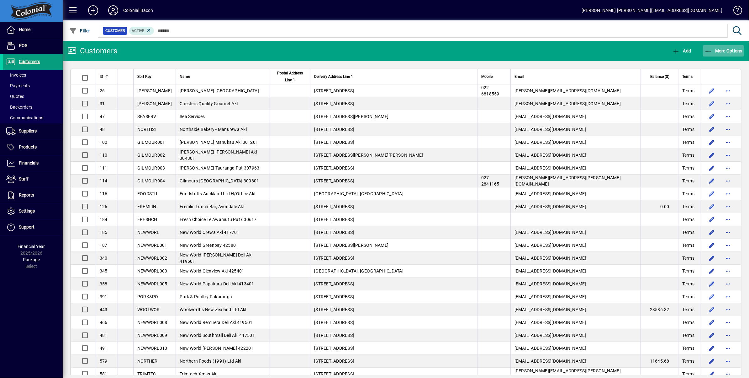
click at [726, 50] on span "More Options" at bounding box center [724, 50] width 38 height 5
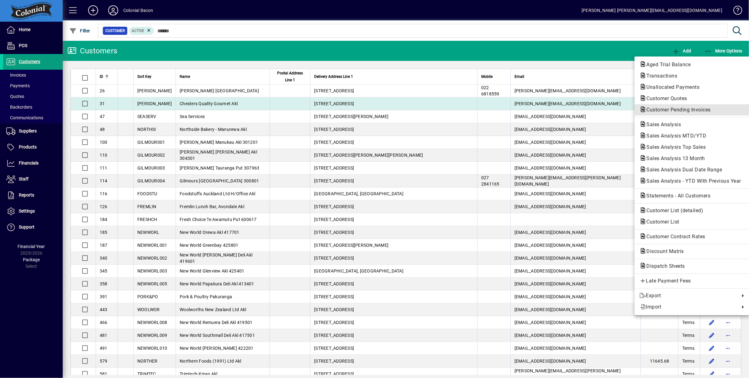
click at [679, 109] on span "Customer Pending Invoices" at bounding box center [677, 110] width 74 height 6
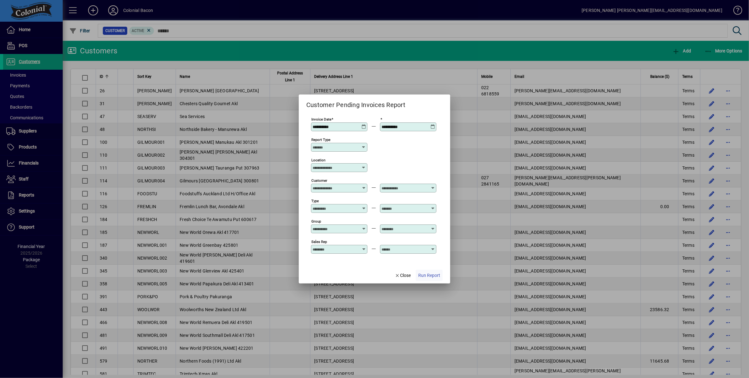
click at [432, 278] on span "Run Report" at bounding box center [429, 275] width 22 height 7
